Goal: Transaction & Acquisition: Purchase product/service

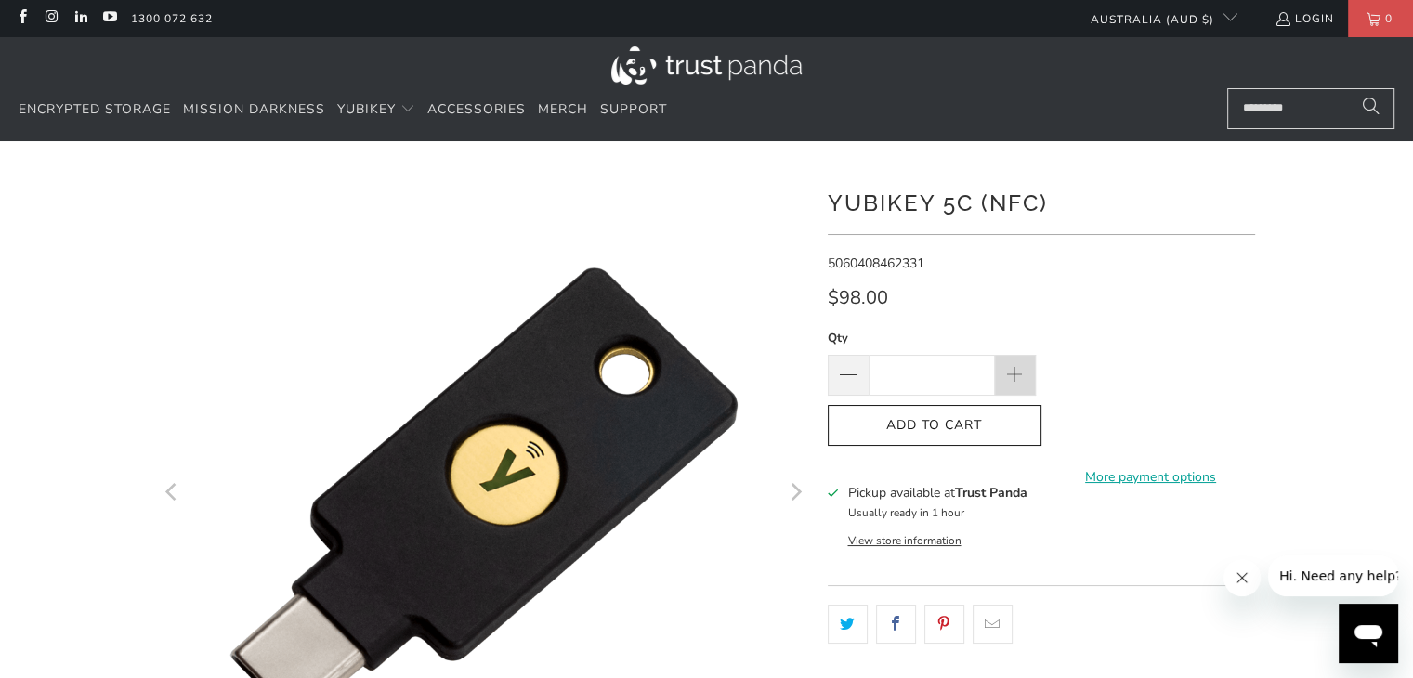
click at [1013, 366] on span at bounding box center [1014, 376] width 20 height 20
type input "*"
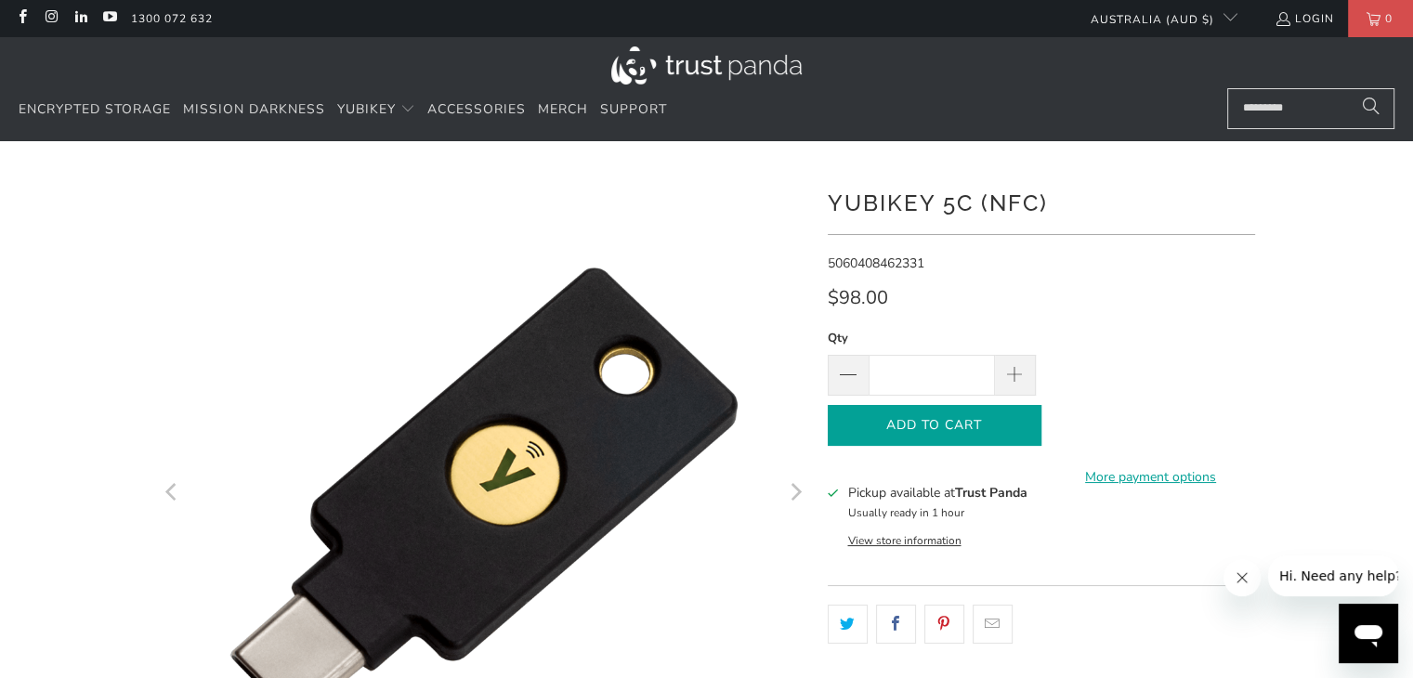
click at [995, 420] on span "Add to Cart" at bounding box center [934, 426] width 175 height 16
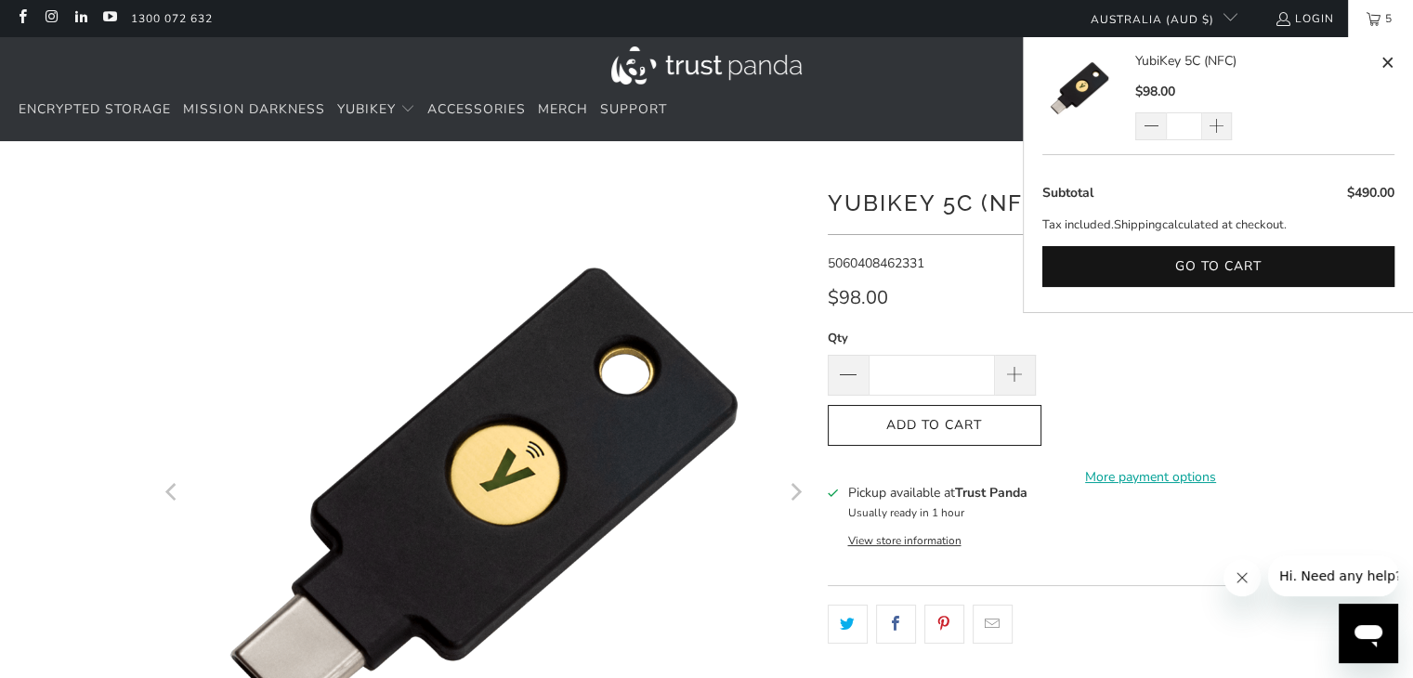
click at [1386, 68] on span at bounding box center [1387, 62] width 14 height 23
type input "*"
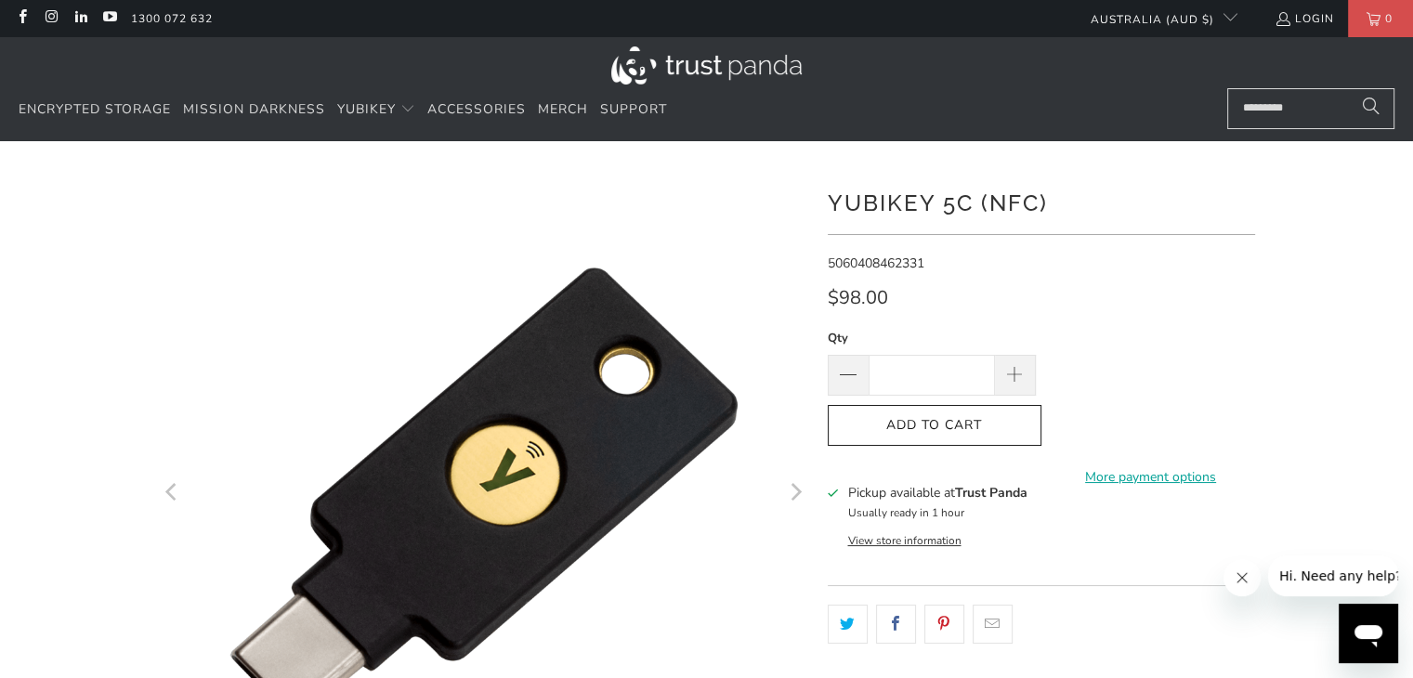
click at [1087, 78] on div at bounding box center [706, 67] width 1375 height 42
